Goal: Task Accomplishment & Management: Manage account settings

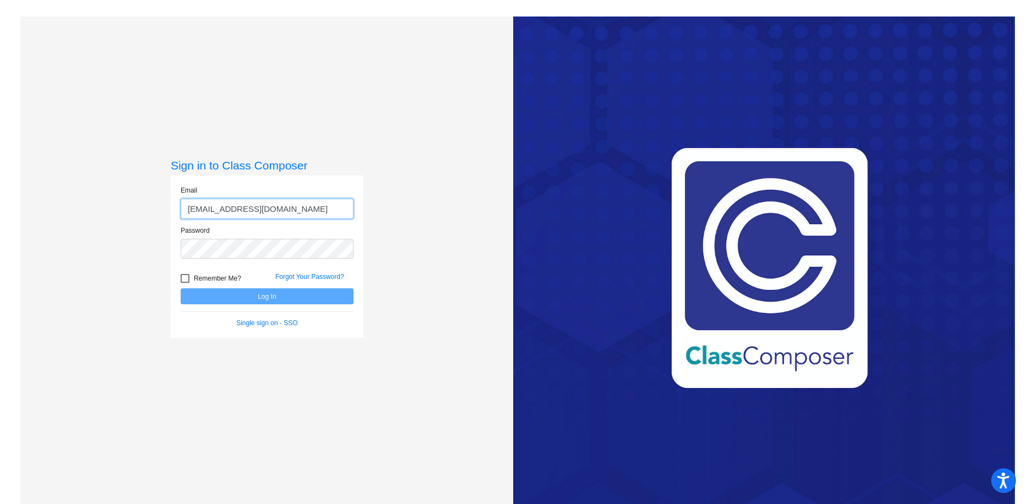
type input "[EMAIL_ADDRESS][DOMAIN_NAME]"
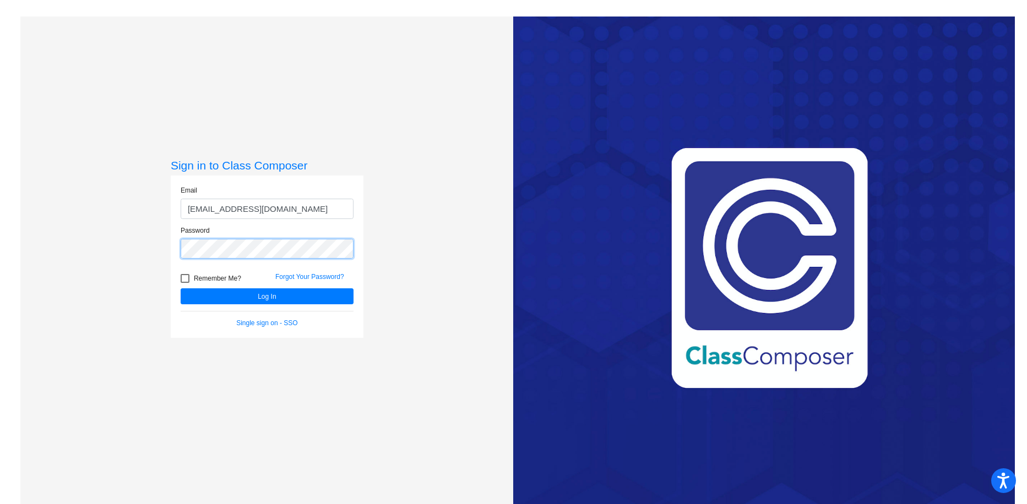
click at [181, 288] on button "Log In" at bounding box center [267, 296] width 173 height 16
click at [75, 249] on div "Sign in to Class Composer Email seiserk1@svsd410.org Password Remember Me? Forg…" at bounding box center [266, 269] width 493 height 504
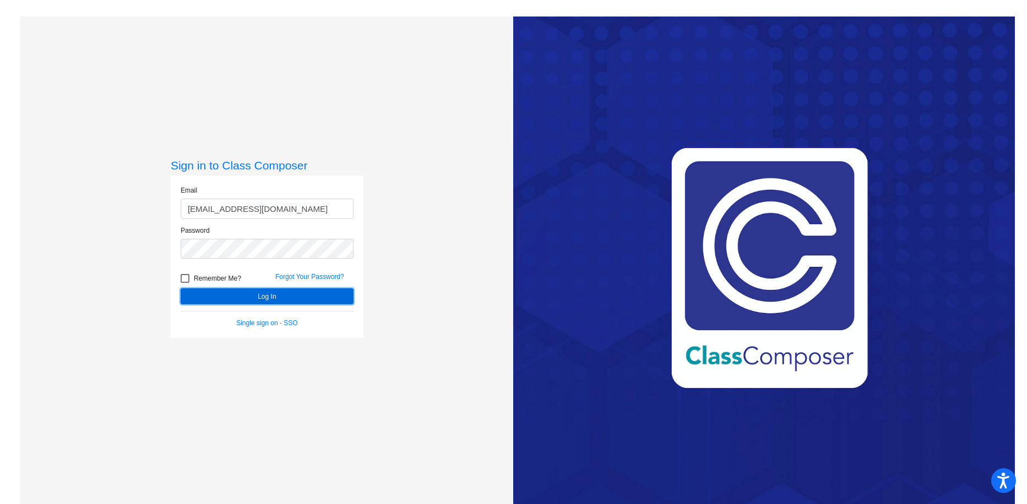
click at [199, 292] on button "Log In" at bounding box center [267, 296] width 173 height 16
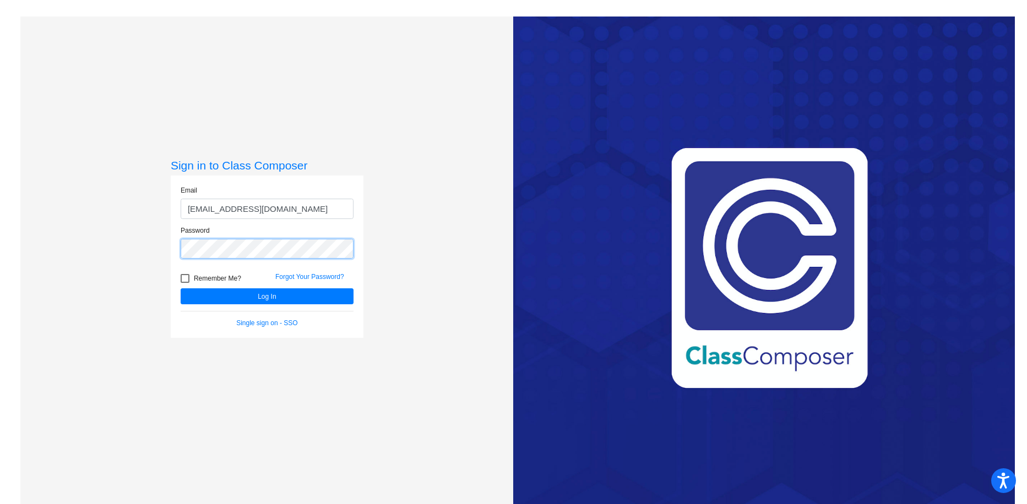
click at [101, 244] on div "Sign in to Class Composer Email seiserk1@svsd410.org Password Remember Me? Forg…" at bounding box center [266, 269] width 493 height 504
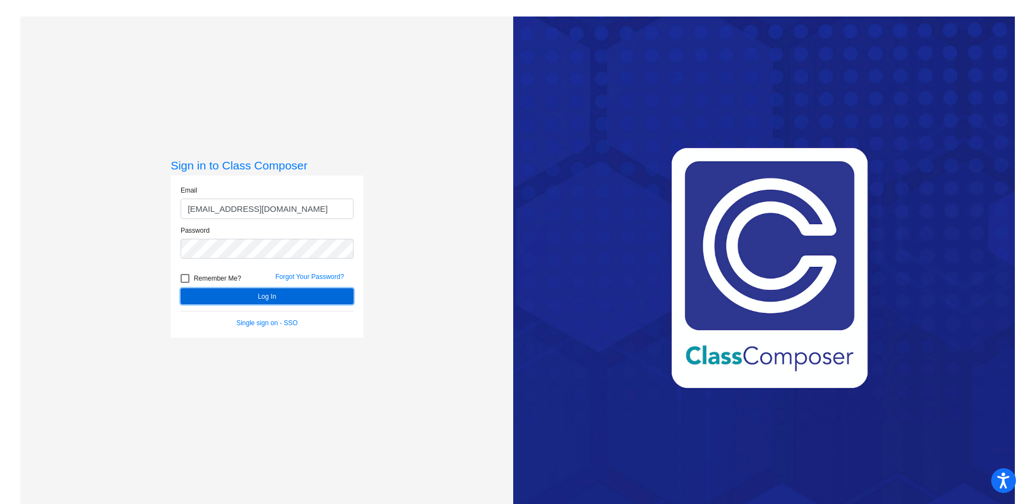
click at [206, 297] on button "Log In" at bounding box center [267, 296] width 173 height 16
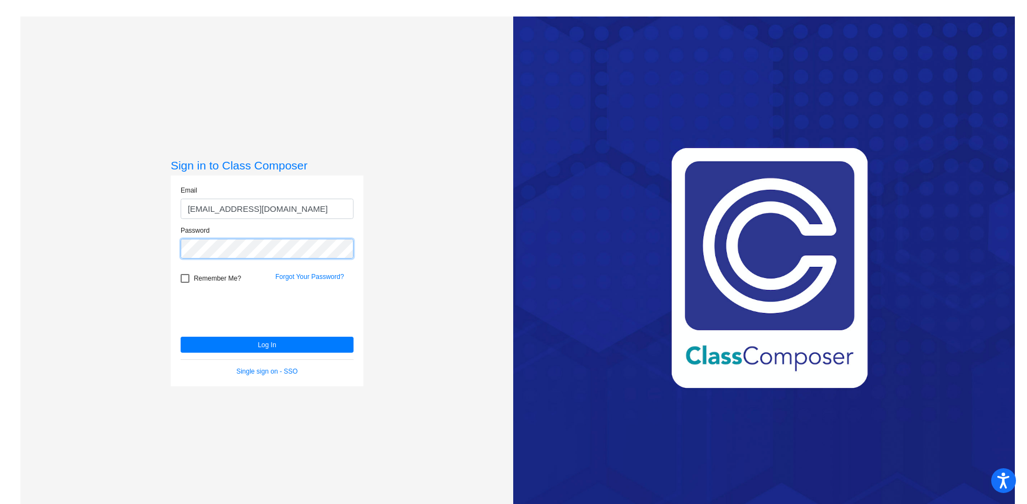
click at [75, 250] on div "Sign in to Class Composer Email seiserk1@svsd410.org Password Remember Me? Forg…" at bounding box center [266, 269] width 493 height 504
click at [291, 212] on input "seiserk1@svsd410.org" at bounding box center [267, 209] width 173 height 20
click at [181, 337] on button "Log In" at bounding box center [267, 345] width 173 height 16
click at [293, 276] on link "Forgot Your Password?" at bounding box center [309, 277] width 69 height 8
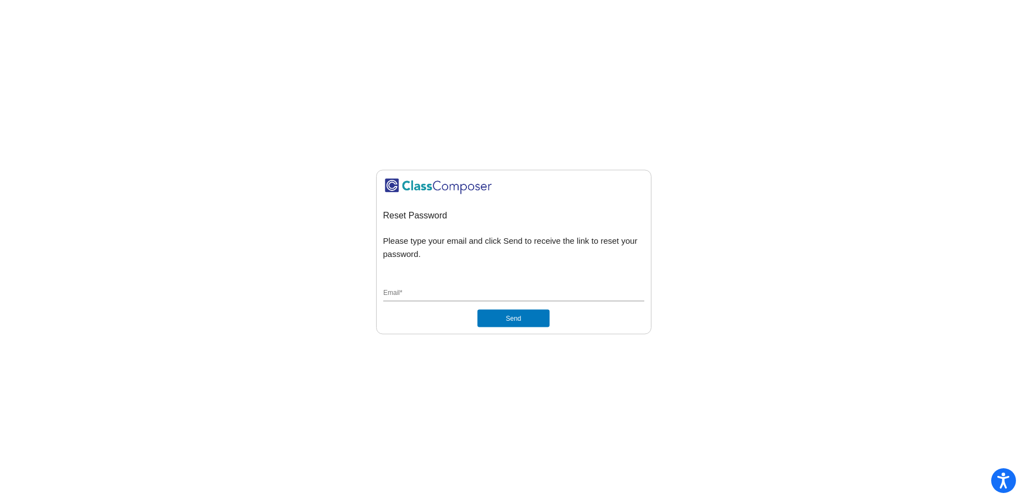
click at [414, 298] on div "Email *" at bounding box center [513, 291] width 261 height 21
type input "seiserk1@svsd410.org"
click at [414, 317] on button "Send" at bounding box center [513, 318] width 72 height 18
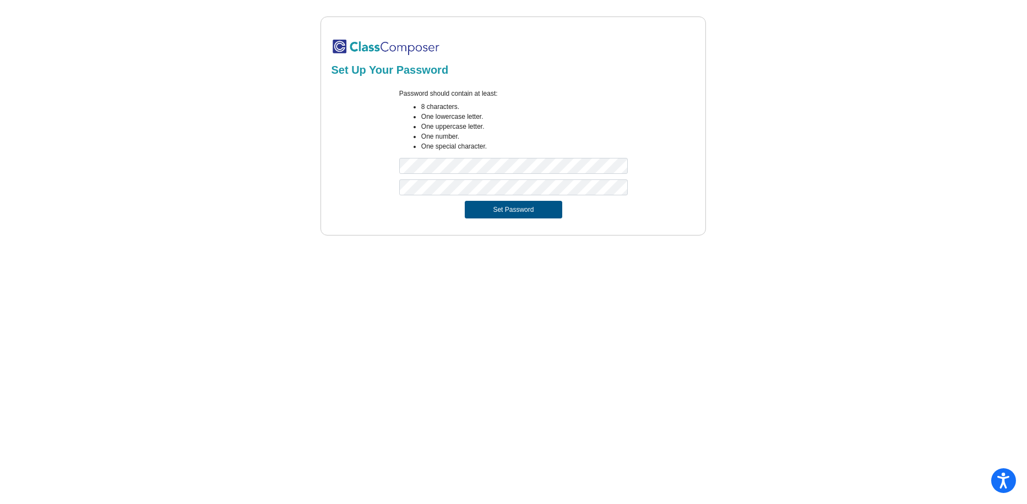
click at [499, 210] on button "Set Password" at bounding box center [513, 210] width 97 height 18
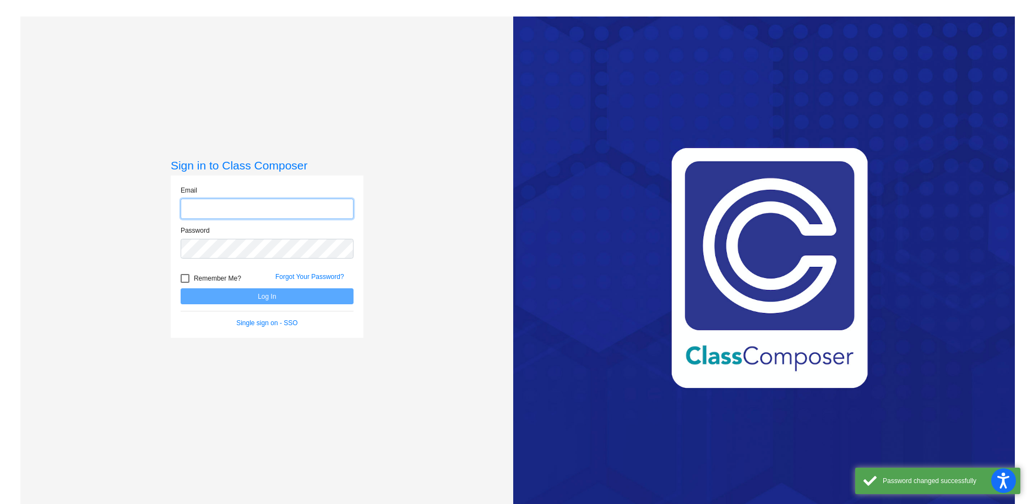
type input "seiserk1@svsd410.org"
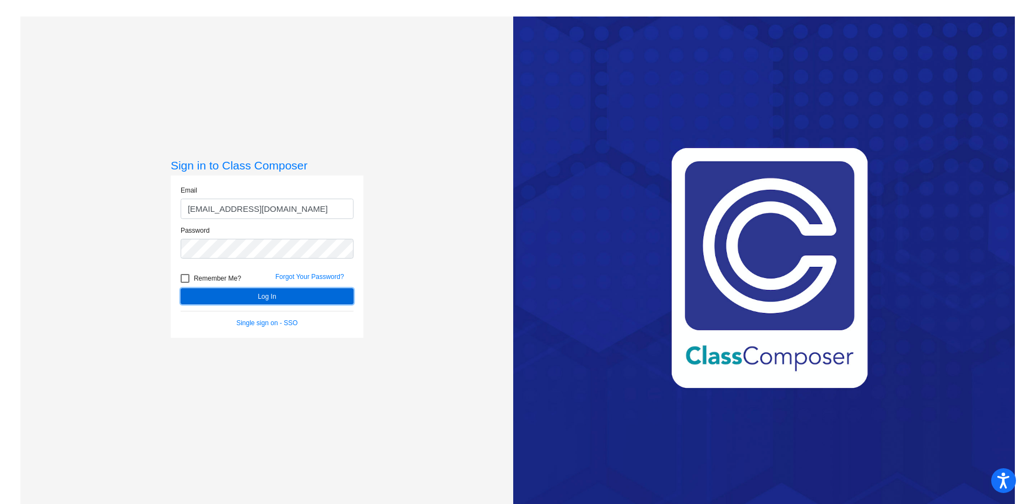
click at [244, 295] on button "Log In" at bounding box center [267, 296] width 173 height 16
